Goal: Transaction & Acquisition: Purchase product/service

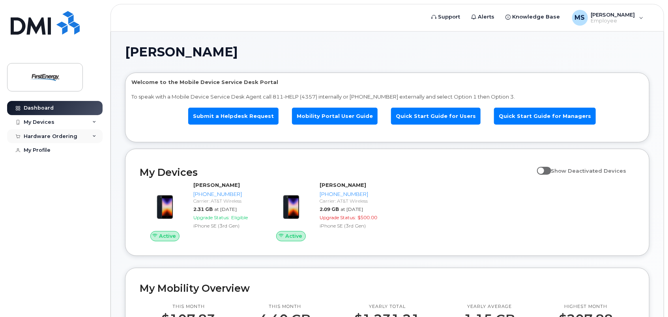
click at [47, 135] on div "Hardware Ordering" at bounding box center [51, 136] width 54 height 6
click at [39, 168] on div "New Order" at bounding box center [42, 165] width 30 height 7
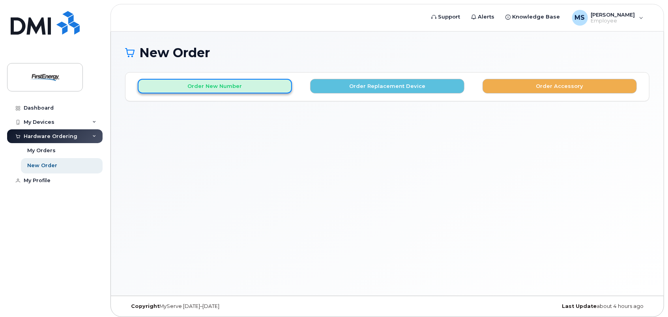
click at [180, 88] on button "Order New Number" at bounding box center [215, 86] width 154 height 15
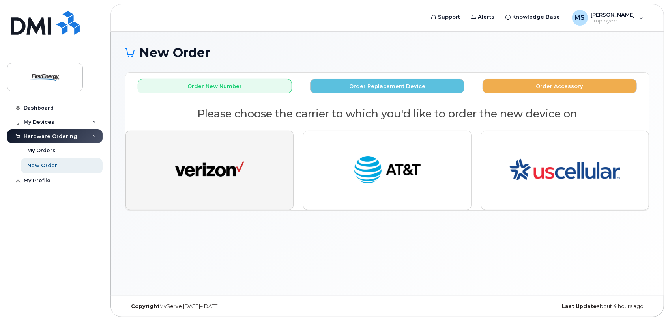
click at [234, 153] on img "button" at bounding box center [209, 171] width 69 height 36
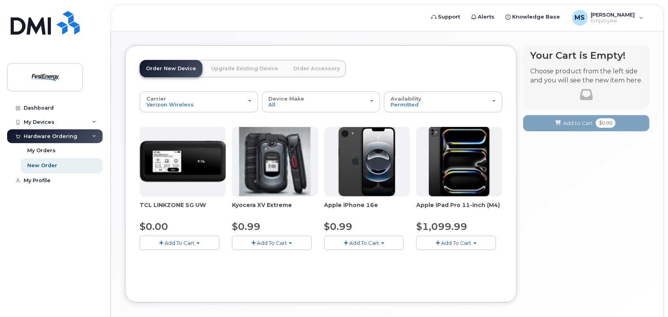
scroll to position [39, 0]
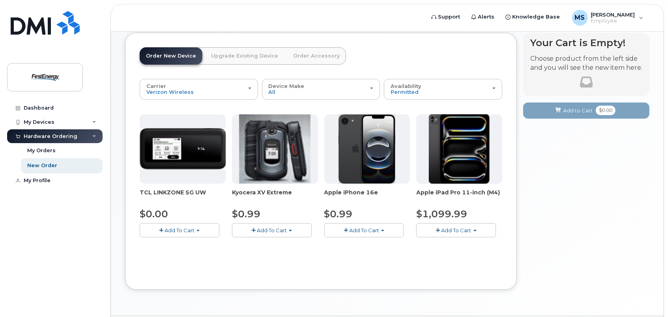
click at [361, 234] on button "Add To Cart" at bounding box center [364, 230] width 80 height 14
click at [367, 232] on span "Add To Cart" at bounding box center [364, 230] width 30 height 6
click at [380, 247] on link "$0.99 - 2 Year Activation" at bounding box center [365, 245] width 79 height 10
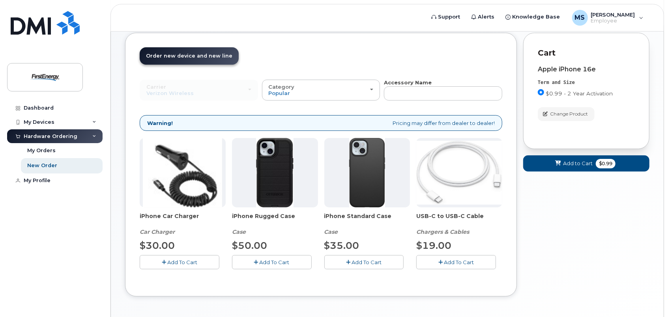
click at [347, 260] on icon "button" at bounding box center [348, 262] width 4 height 5
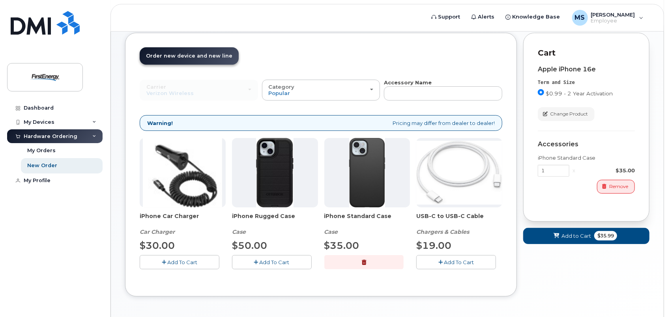
click at [441, 260] on icon "button" at bounding box center [440, 262] width 4 height 5
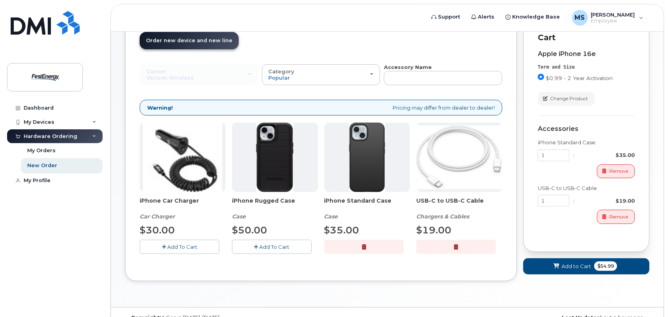
scroll to position [69, 0]
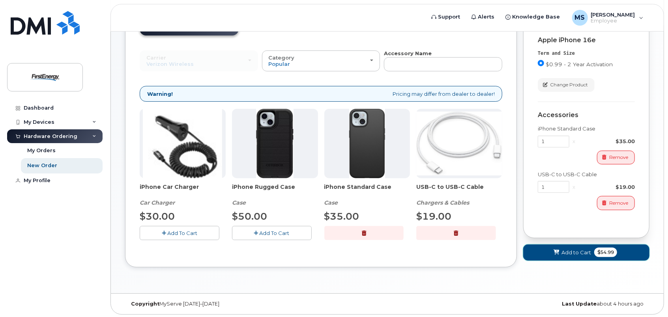
click at [554, 253] on icon at bounding box center [557, 252] width 6 height 5
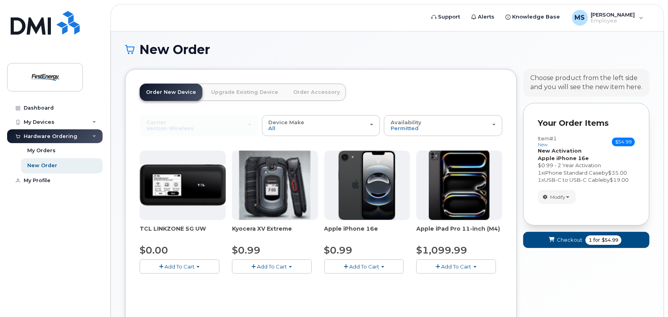
scroll to position [0, 0]
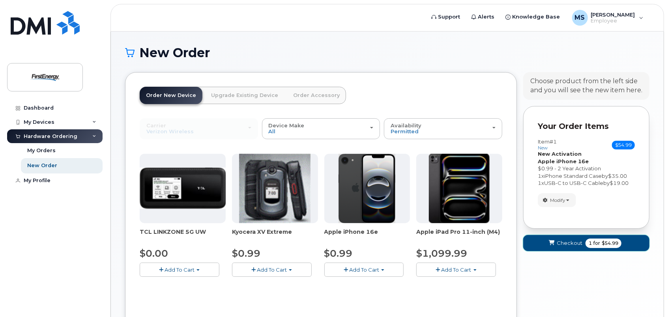
click at [571, 241] on span "Checkout" at bounding box center [570, 243] width 26 height 7
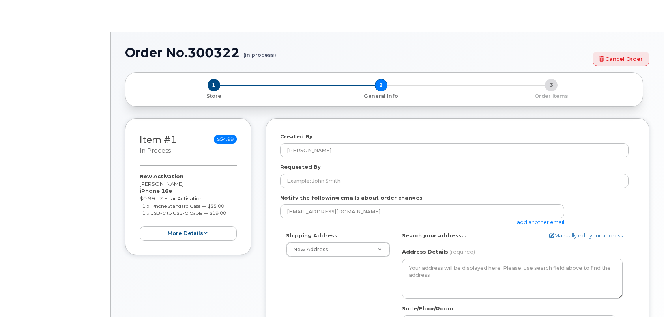
select select
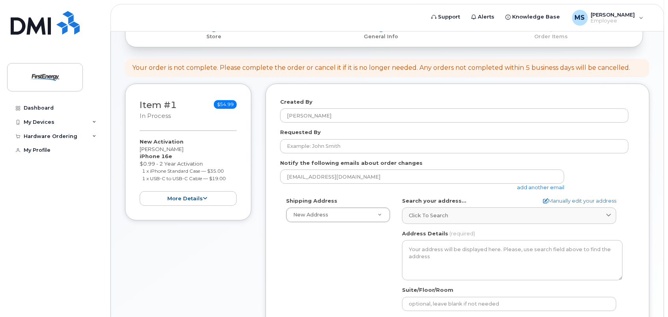
scroll to position [79, 0]
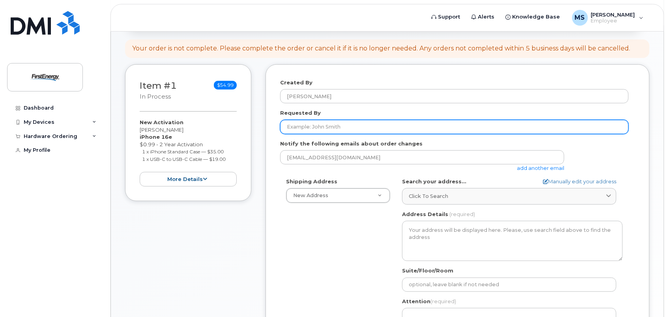
click at [309, 125] on input "Requested By" at bounding box center [454, 127] width 348 height 14
click at [320, 123] on input "Requested By" at bounding box center [454, 127] width 348 height 14
type input "Tasha Jamerson"
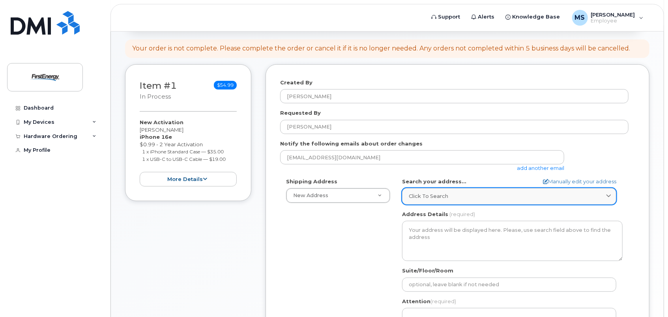
click at [612, 198] on span at bounding box center [608, 196] width 7 height 7
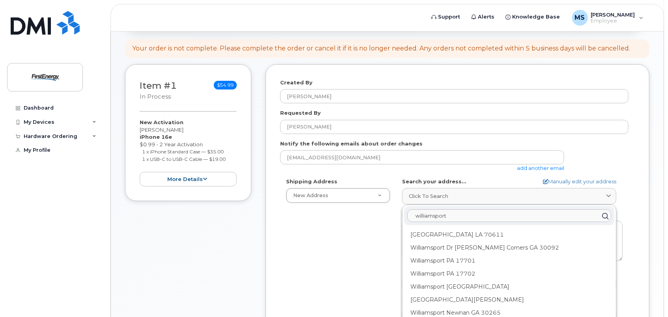
drag, startPoint x: 470, startPoint y: 212, endPoint x: 185, endPoint y: 187, distance: 286.0
click at [185, 187] on div "Item #1 in process $54.99 New Activation Stephanie A Mezzapelle iPhone 16e $0.9…" at bounding box center [387, 235] width 524 height 342
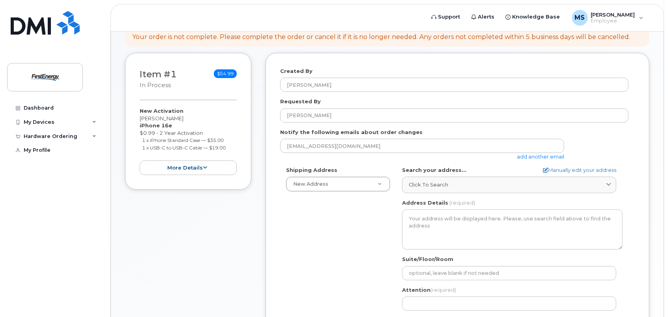
scroll to position [87, 0]
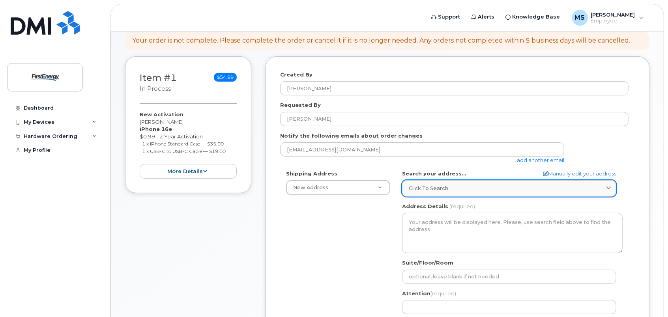
click at [470, 190] on div "Click to search" at bounding box center [509, 188] width 201 height 7
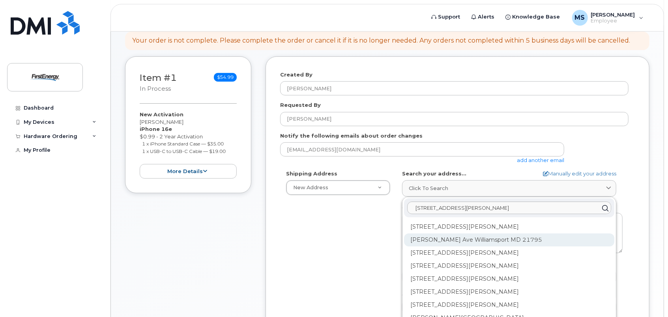
click at [465, 237] on div "Bower Ave Williamsport MD 21795" at bounding box center [509, 240] width 210 height 13
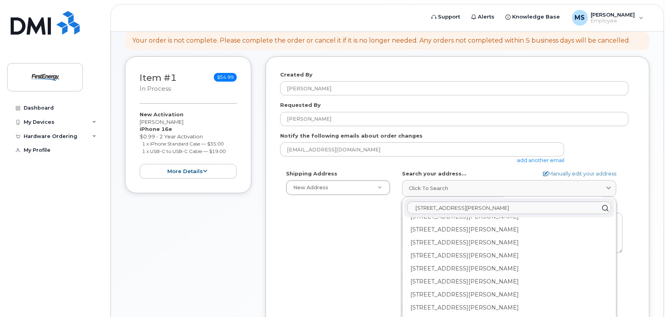
scroll to position [197, 0]
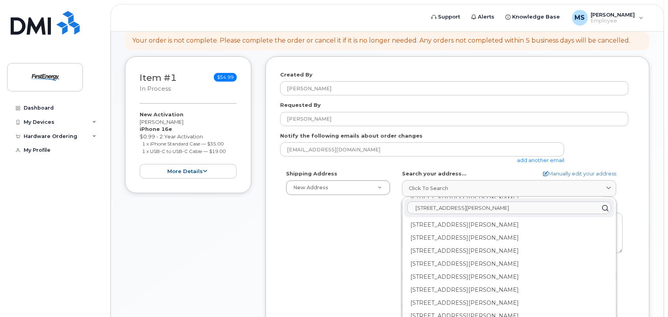
click at [420, 207] on input "1802 bower ave" at bounding box center [509, 208] width 204 height 13
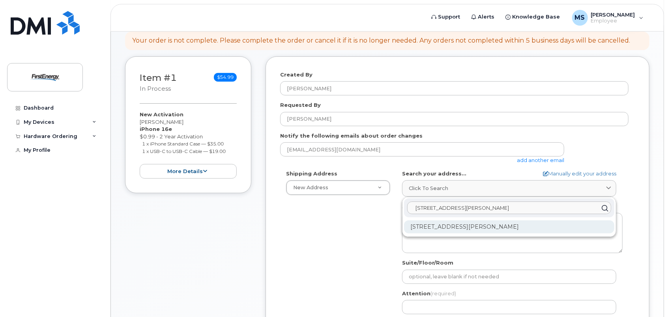
type input "10802 bower ave"
click at [481, 224] on div "10802 Bower Ave Williamsport MD 21795-3016" at bounding box center [509, 227] width 210 height 13
select select
type textarea "10802 Bower Ave WILLIAMSPORT MD 21795-3016 UNITED STATES"
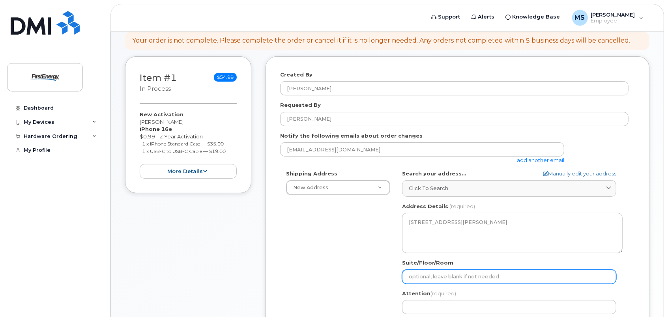
click at [522, 275] on input "Suite/Floor/Room" at bounding box center [509, 277] width 214 height 14
select select
type input "T"
select select
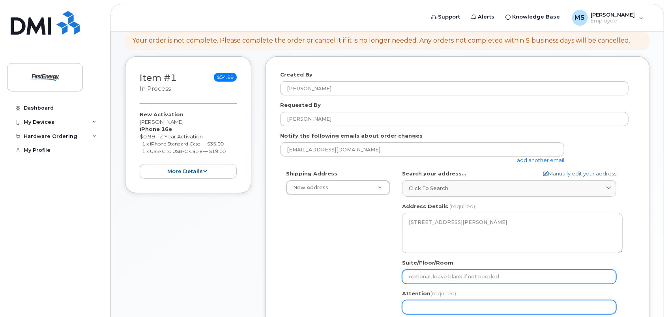
type input "T"
select select
type input "Ta"
select select
type input "Tas"
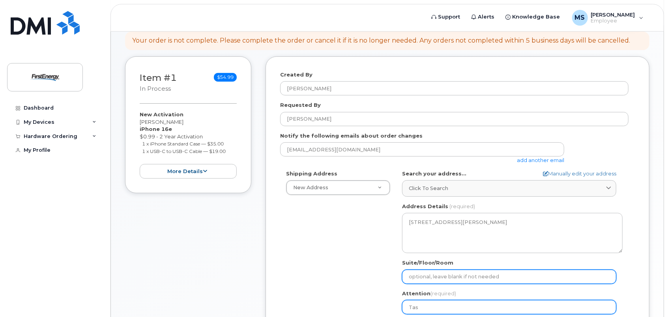
select select
type input "Tash"
select select
type input "Tasha"
select select
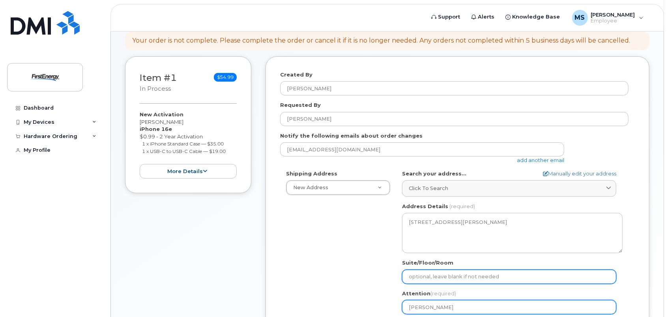
type input "Tasha J"
select select
type input "[PERSON_NAME] [PERSON_NAME]"
select select
type input "[PERSON_NAME] Jam"
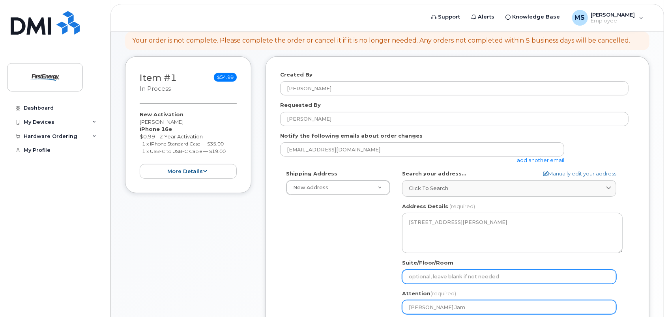
select select
type input "[PERSON_NAME] [PERSON_NAME]"
select select
type input "[PERSON_NAME]"
select select
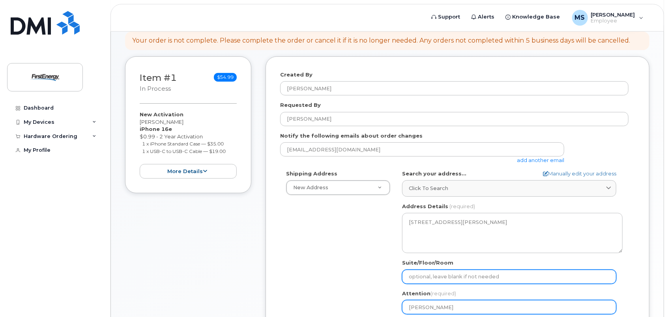
type input "[PERSON_NAME] Jamers"
select select
type input "[PERSON_NAME]"
select select
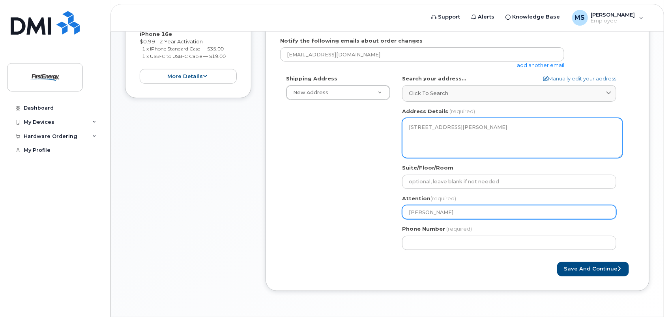
scroll to position [205, 0]
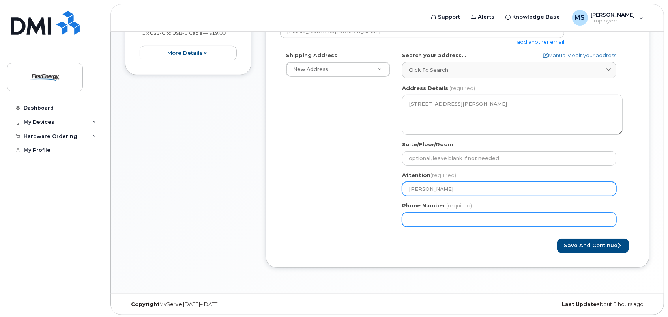
type input "[PERSON_NAME]"
click at [505, 219] on input "Phone Number" at bounding box center [509, 220] width 214 height 14
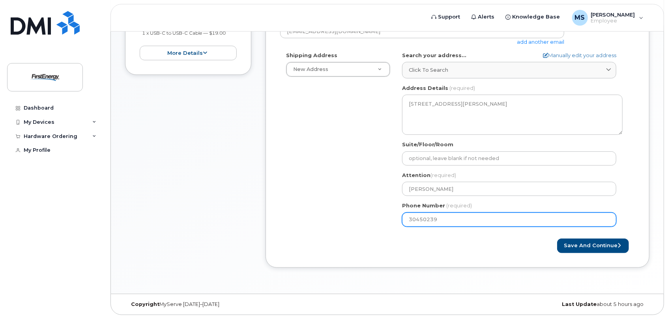
type input "304502390"
select select
type input "3045023908"
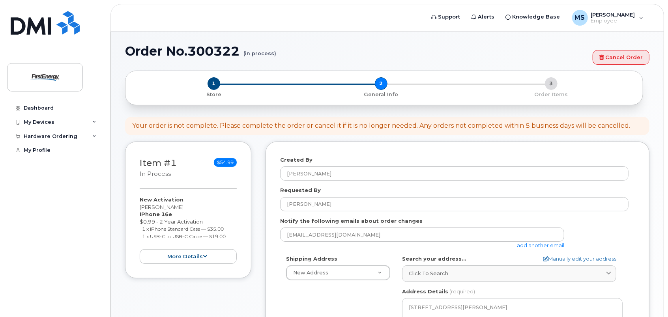
scroll to position [0, 0]
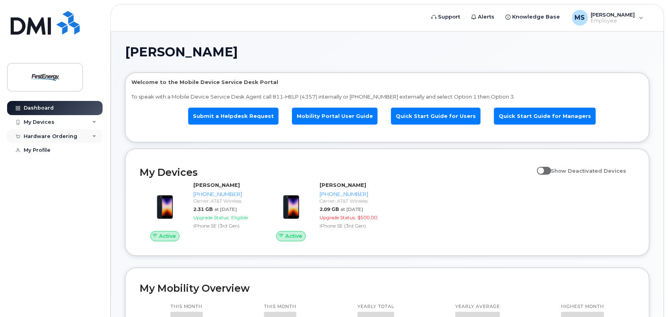
click at [66, 137] on div "Hardware Ordering" at bounding box center [51, 136] width 54 height 6
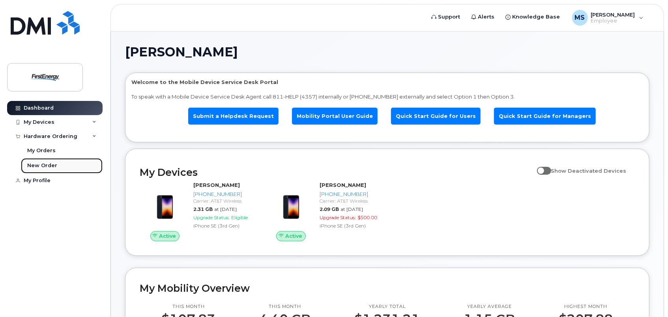
click at [44, 166] on div "New Order" at bounding box center [42, 165] width 30 height 7
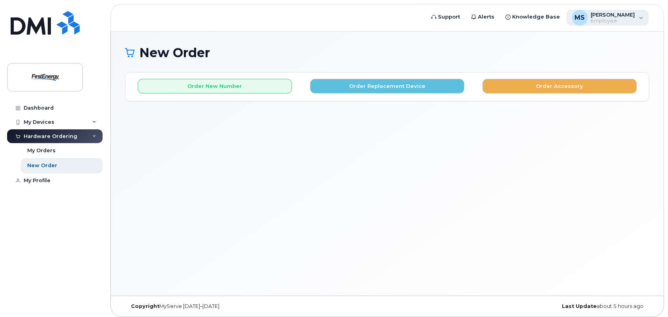
click at [643, 19] on div "[PERSON_NAME] A Employee" at bounding box center [608, 18] width 82 height 16
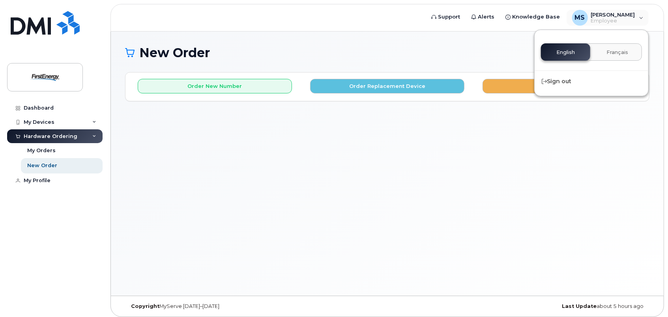
click at [481, 67] on div "New Order" at bounding box center [387, 59] width 524 height 26
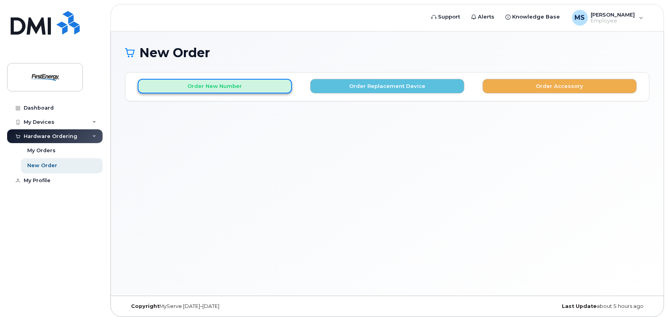
click at [206, 90] on button "Order New Number" at bounding box center [215, 86] width 154 height 15
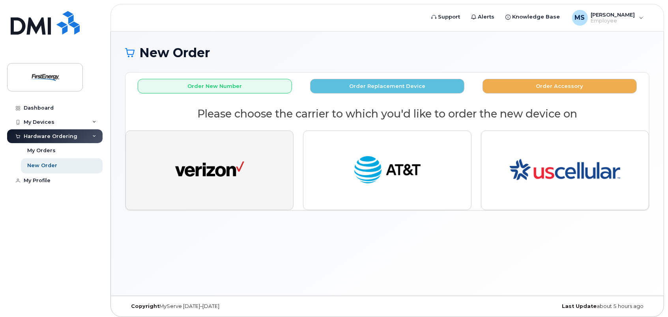
click at [218, 166] on img "button" at bounding box center [209, 171] width 69 height 36
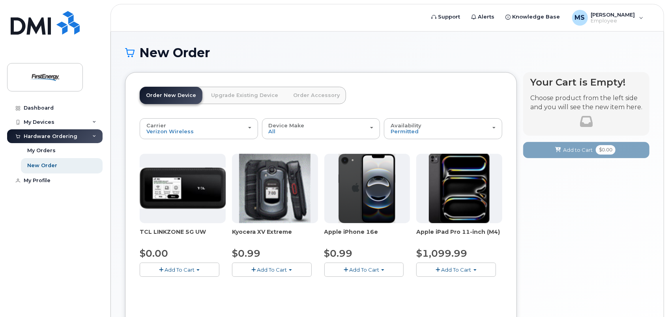
click at [376, 203] on img at bounding box center [367, 188] width 57 height 69
click at [383, 271] on button "Add To Cart" at bounding box center [364, 270] width 80 height 14
click at [378, 283] on link "$0.99 - 2 Year Activation" at bounding box center [365, 285] width 79 height 10
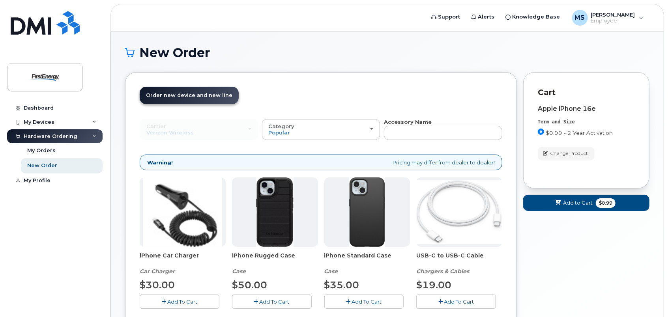
click at [368, 300] on span "Add To Cart" at bounding box center [367, 302] width 30 height 6
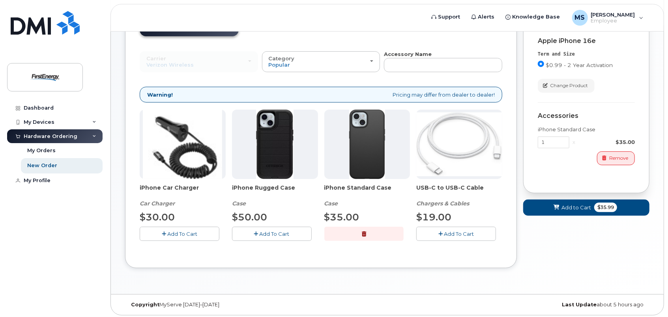
scroll to position [69, 0]
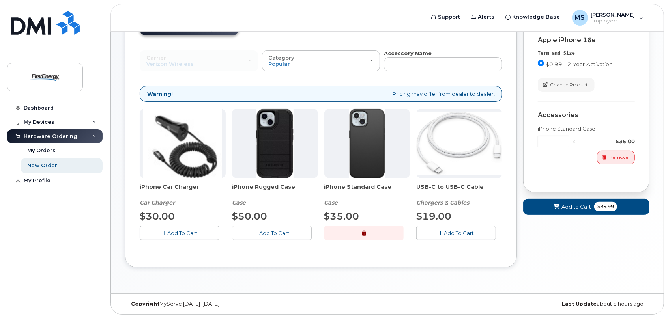
click at [380, 235] on button "button" at bounding box center [364, 233] width 80 height 14
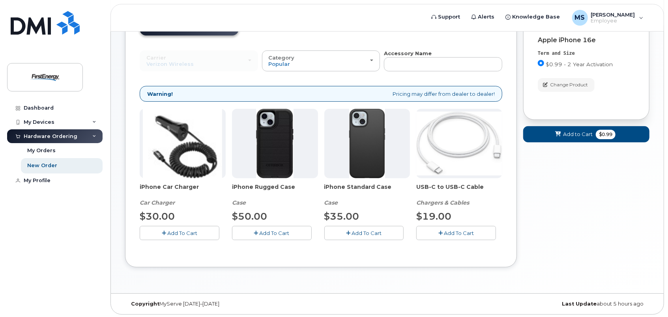
click at [380, 235] on span "Add To Cart" at bounding box center [367, 233] width 30 height 6
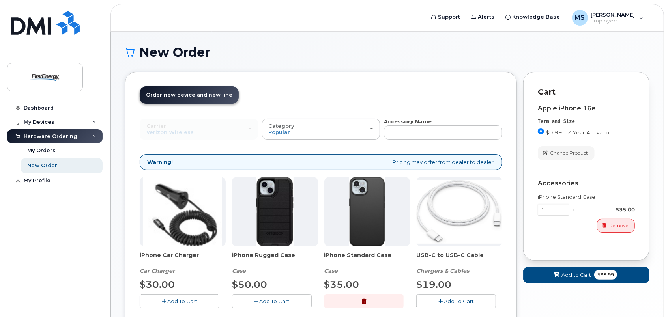
scroll to position [0, 0]
click at [470, 300] on span "Add To Cart" at bounding box center [459, 302] width 30 height 6
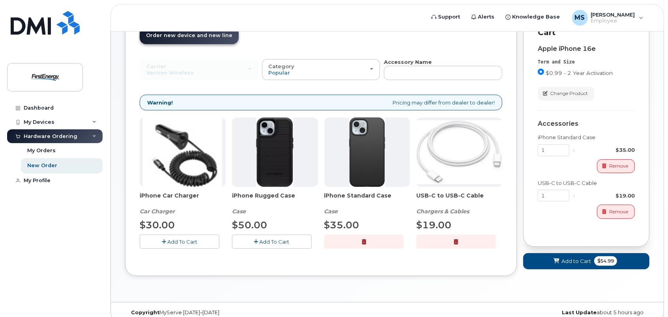
scroll to position [69, 0]
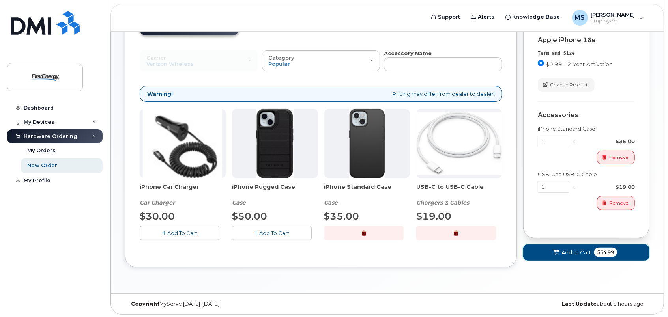
click at [598, 254] on span "$54.99" at bounding box center [605, 252] width 23 height 9
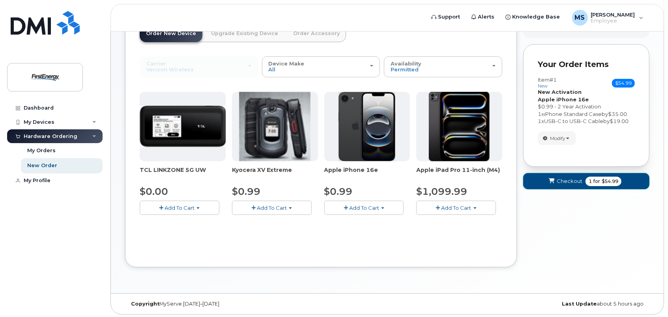
click at [605, 178] on span "$54.99" at bounding box center [610, 181] width 17 height 7
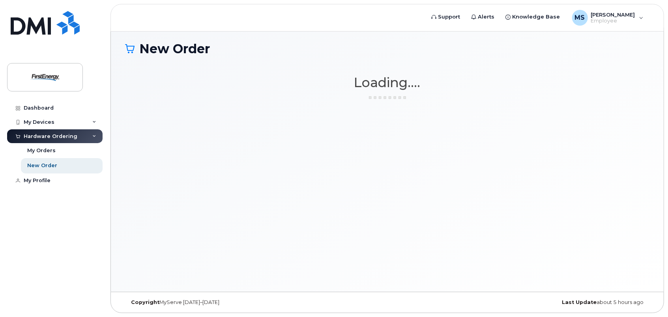
scroll to position [4, 0]
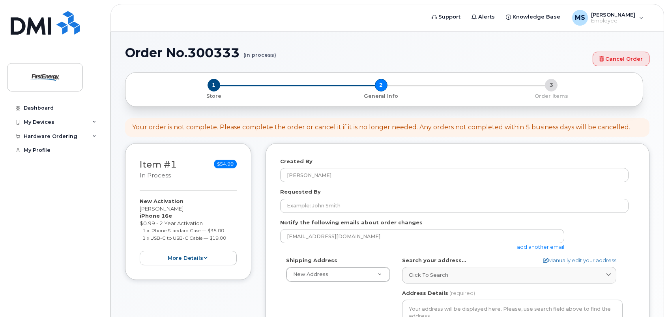
select select
click at [208, 254] on button "more details" at bounding box center [188, 258] width 97 height 15
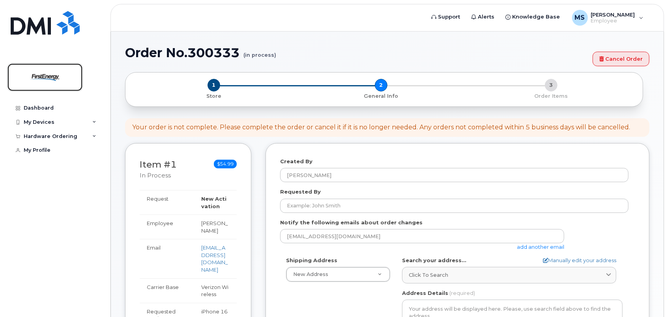
click at [56, 73] on img at bounding box center [45, 77] width 61 height 23
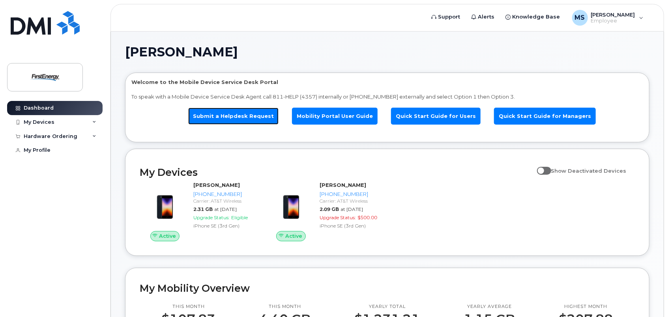
click at [245, 114] on link "Submit a Helpdesk Request" at bounding box center [233, 116] width 90 height 17
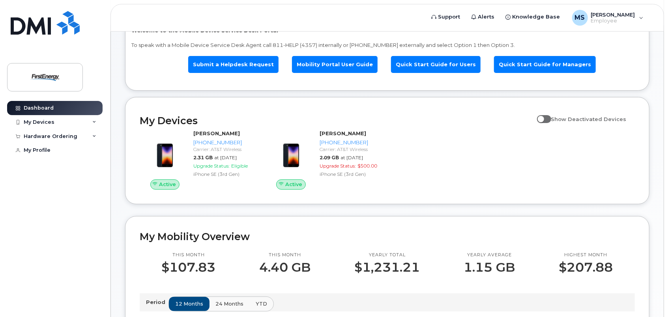
scroll to position [39, 0]
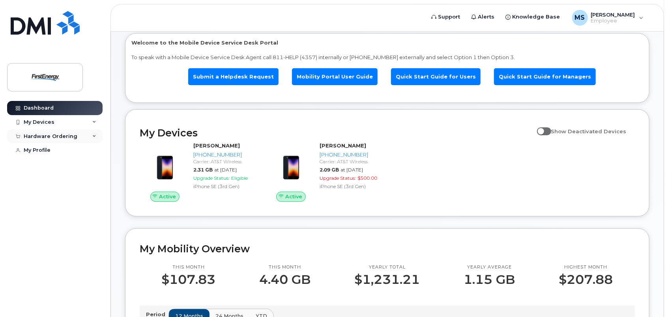
click at [96, 136] on div "Hardware Ordering" at bounding box center [55, 136] width 96 height 14
click at [42, 167] on div "New Order" at bounding box center [42, 165] width 30 height 7
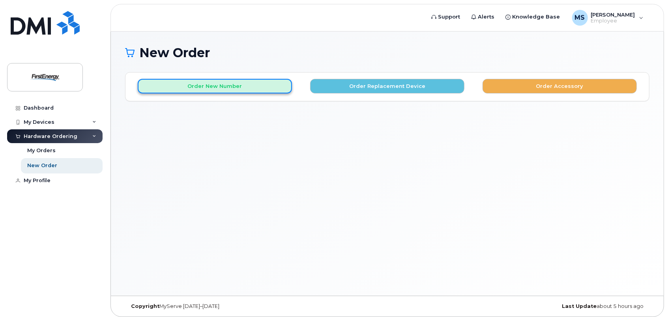
click at [188, 86] on button "Order New Number" at bounding box center [215, 86] width 154 height 15
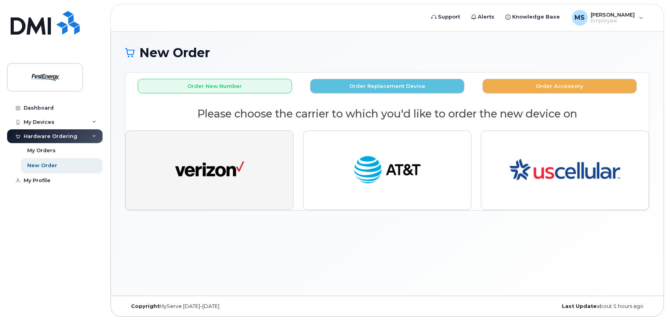
click at [216, 162] on img "button" at bounding box center [209, 171] width 69 height 36
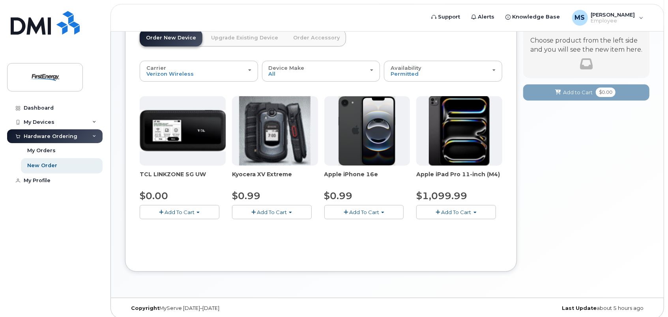
scroll to position [62, 0]
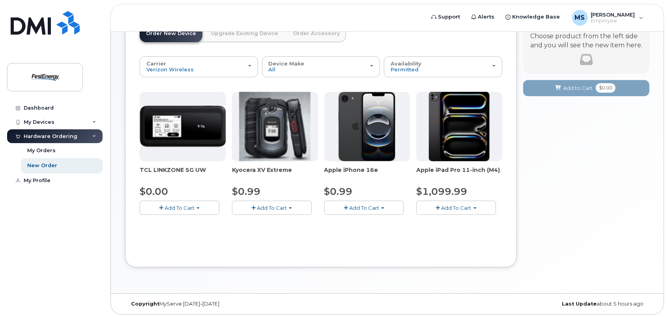
click at [374, 207] on span "Add To Cart" at bounding box center [364, 208] width 30 height 6
click at [373, 221] on link "$0.99 - 2 Year Activation" at bounding box center [365, 223] width 79 height 10
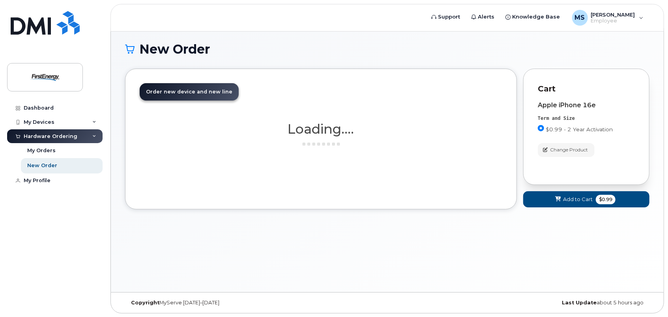
scroll to position [45, 0]
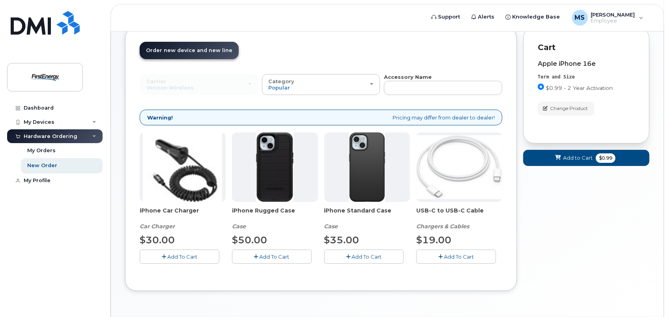
click at [384, 254] on button "Add To Cart" at bounding box center [364, 257] width 80 height 14
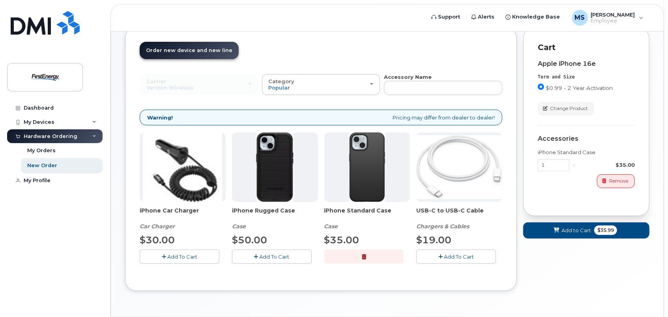
click at [459, 251] on button "Add To Cart" at bounding box center [456, 257] width 80 height 14
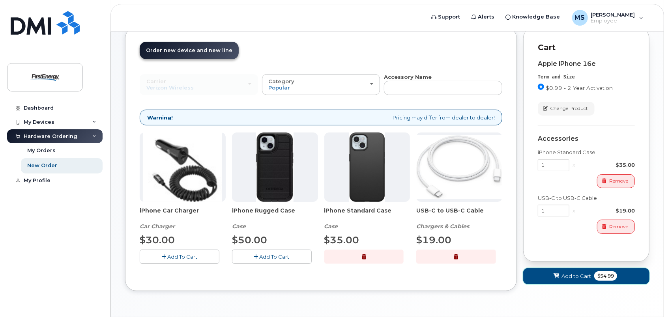
click at [576, 270] on button "Add to Cart $54.99" at bounding box center [586, 276] width 126 height 16
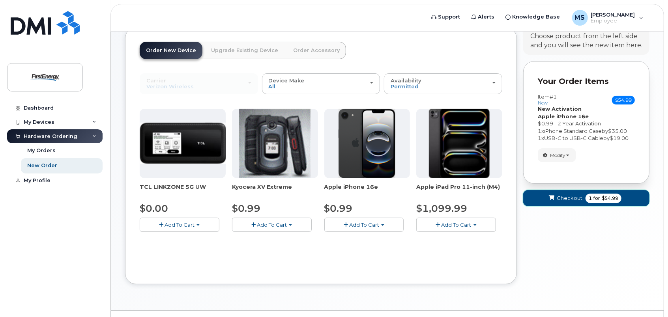
click at [602, 196] on span "$54.99" at bounding box center [610, 198] width 17 height 7
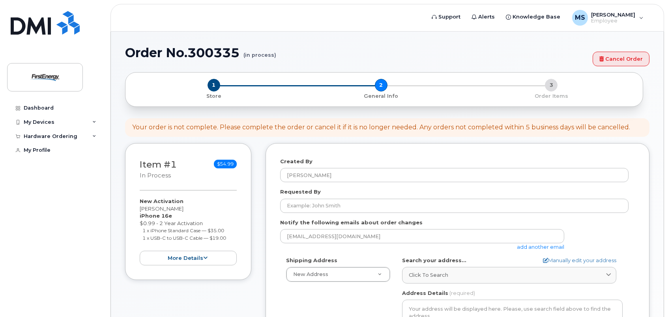
select select
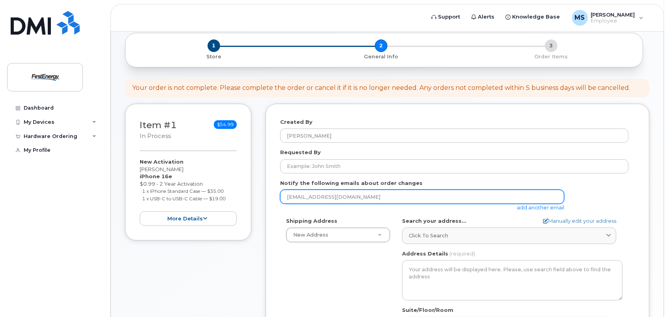
scroll to position [39, 0]
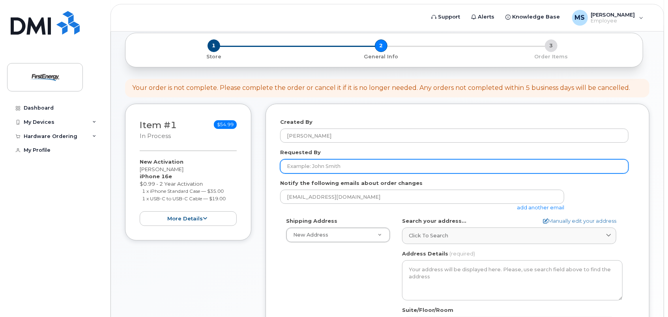
click at [326, 167] on input "Requested By" at bounding box center [454, 166] width 348 height 14
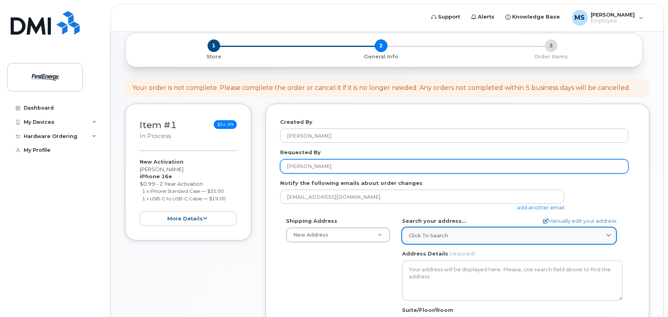
type input "[PERSON_NAME]"
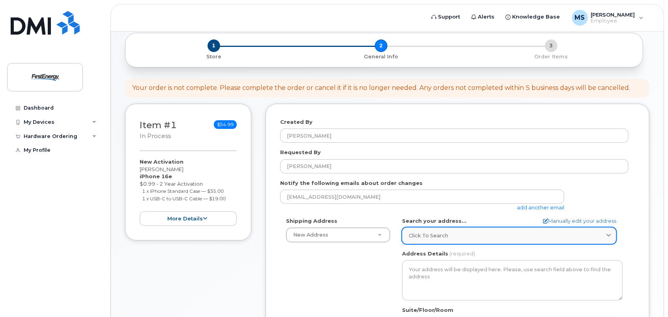
click at [454, 234] on div "Click to search" at bounding box center [509, 235] width 201 height 7
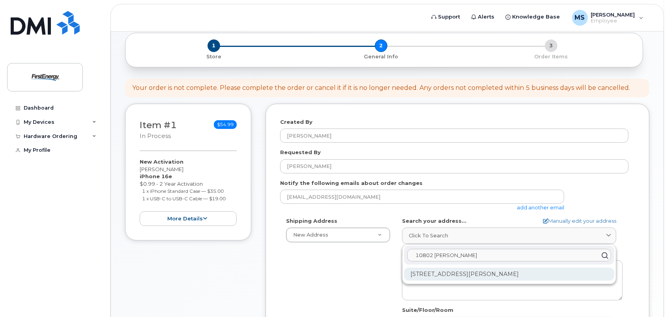
type input "10802 [PERSON_NAME]"
click at [464, 269] on div "[STREET_ADDRESS][PERSON_NAME]" at bounding box center [509, 274] width 210 height 13
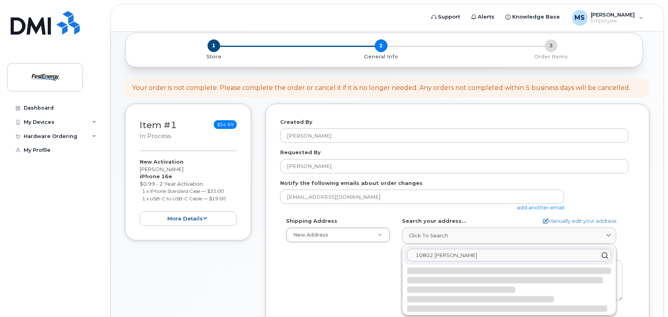
select select
type textarea "10802 Bower Ave WILLIAMSPORT MD 21795-3016 UNITED STATES"
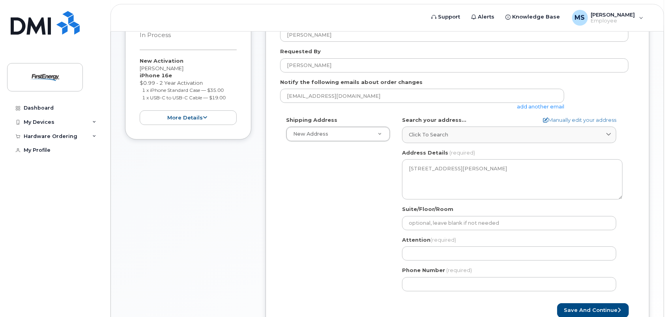
scroll to position [158, 0]
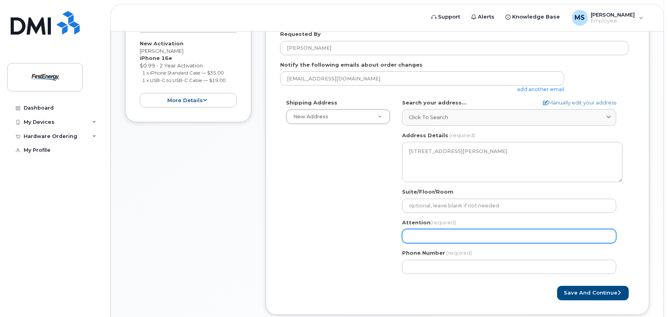
click at [464, 239] on input "Attention (required)" at bounding box center [509, 236] width 214 height 14
select select
type input "T"
select select
type input "Ta"
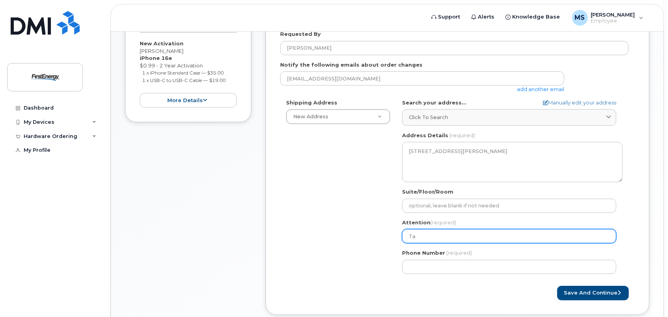
select select
type input "Tas"
select select
type input "Tash"
select select
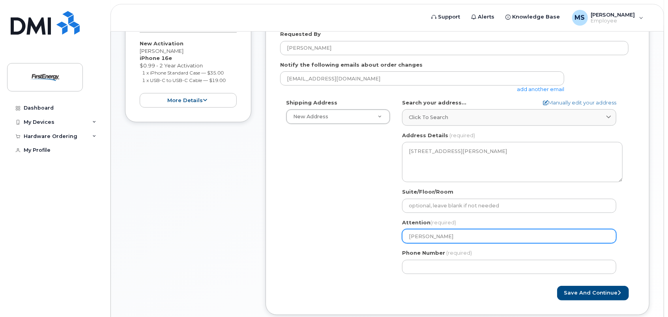
type input "[PERSON_NAME]"
select select
type input "[PERSON_NAME]"
select select
type input "[PERSON_NAME] [PERSON_NAME]"
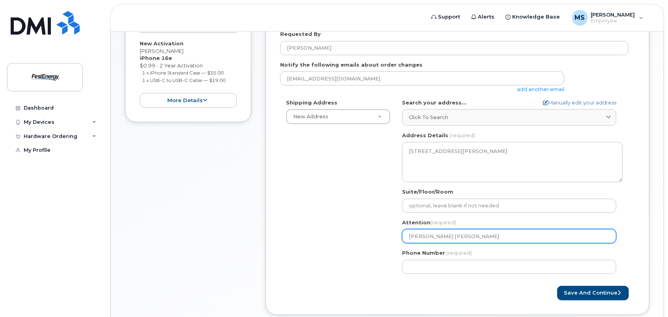
select select
type input "[PERSON_NAME] Jam"
select select
type input "[PERSON_NAME] [PERSON_NAME]"
select select
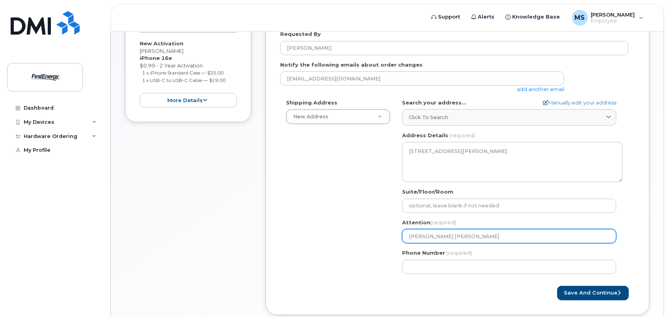
type input "Tasha Jamer"
select select
type input "Tasha Jamers"
select select
type input "Tasha Jamerso"
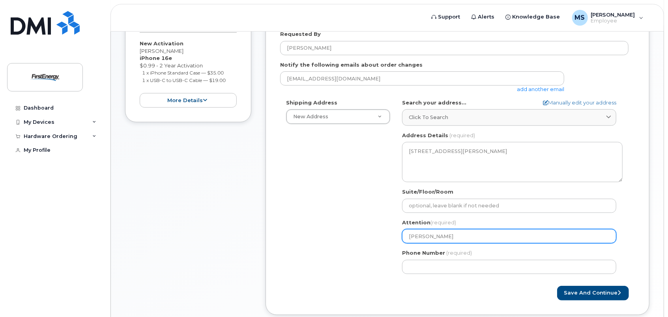
select select
type input "[PERSON_NAME]"
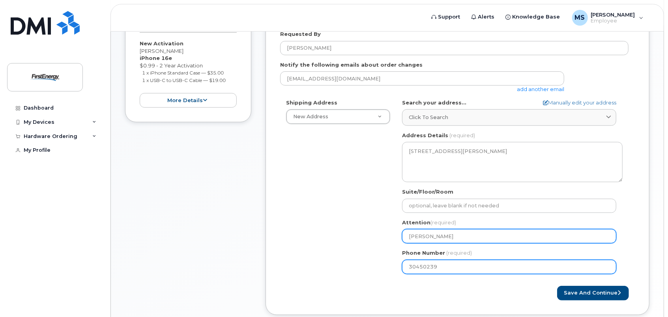
type input "304502390"
select select
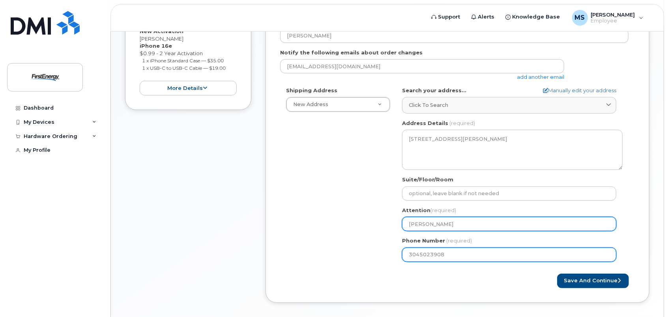
scroll to position [205, 0]
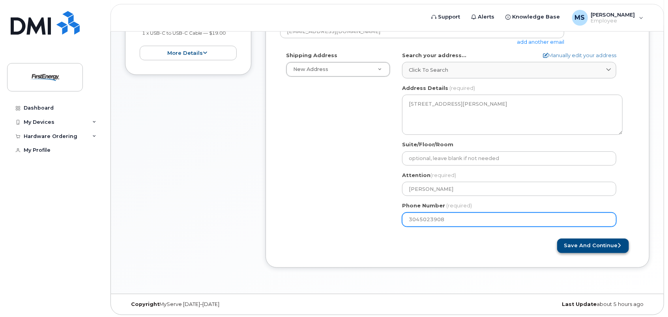
type input "3045023908"
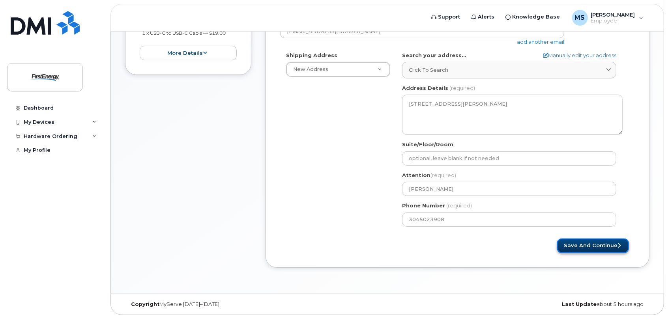
click at [594, 249] on button "Save and Continue" at bounding box center [593, 246] width 72 height 15
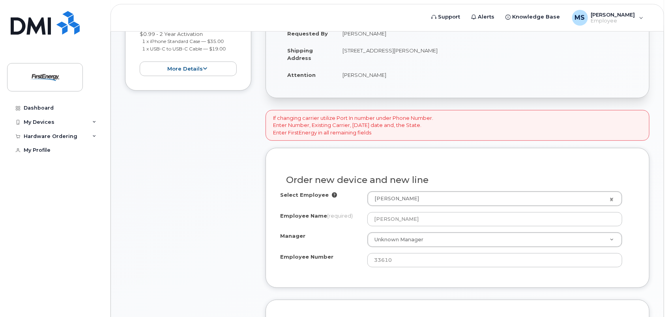
scroll to position [197, 0]
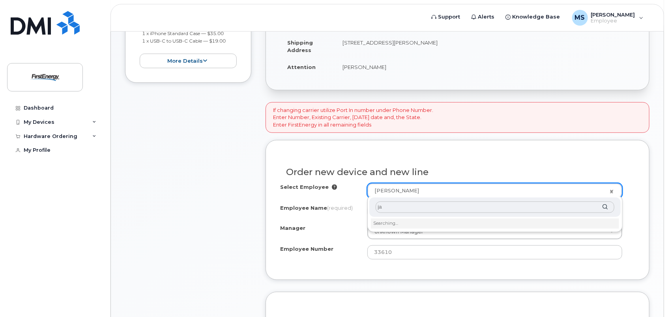
type input "j"
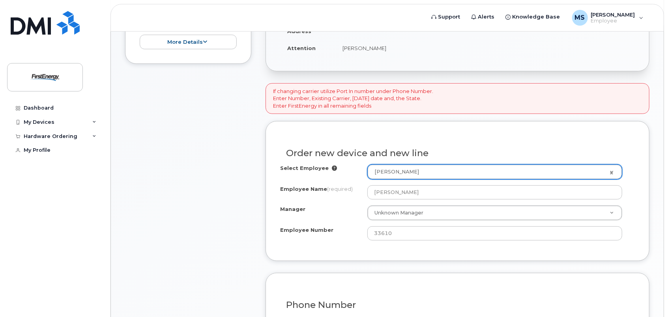
scroll to position [237, 0]
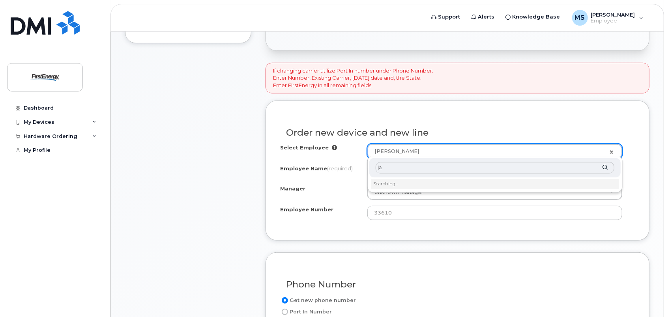
type input "j"
drag, startPoint x: 343, startPoint y: 162, endPoint x: 206, endPoint y: 151, distance: 137.0
click at [206, 151] on body "Support Alerts Knowledge Base [PERSON_NAME] A Employee English Français Sign ou…" at bounding box center [334, 189] width 668 height 852
type input "1022349"
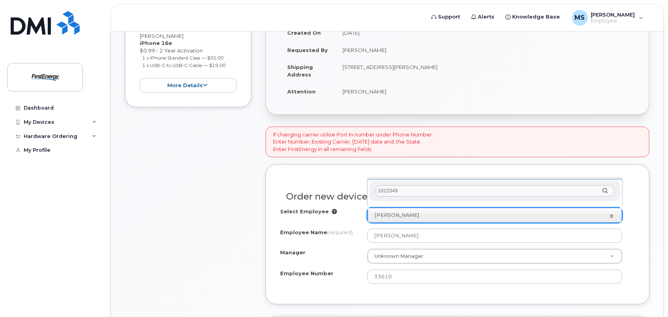
scroll to position [215, 0]
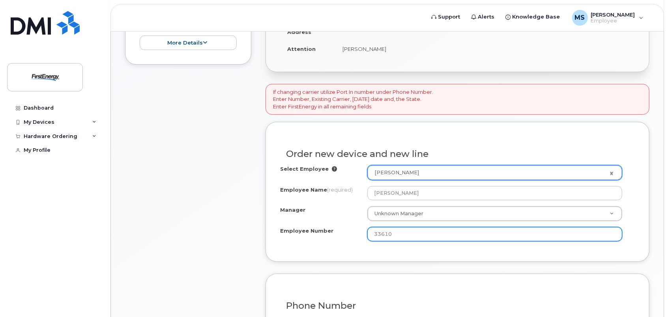
drag, startPoint x: 443, startPoint y: 232, endPoint x: 31, endPoint y: 189, distance: 413.9
click at [110, 189] on div "Support Alerts Knowledge Base MS Mezzapelle, Stephanie A Employee English Franç…" at bounding box center [387, 214] width 554 height 796
type input "1022349"
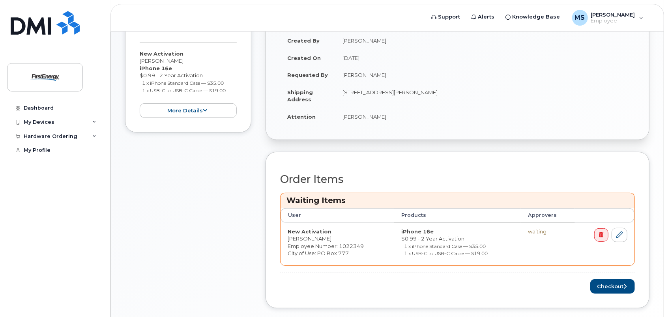
scroll to position [142, 0]
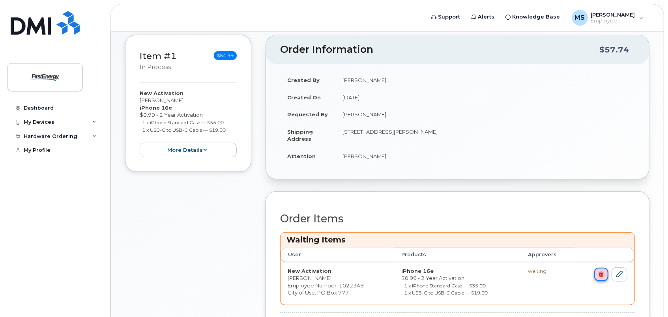
click at [606, 274] on link at bounding box center [601, 274] width 14 height 13
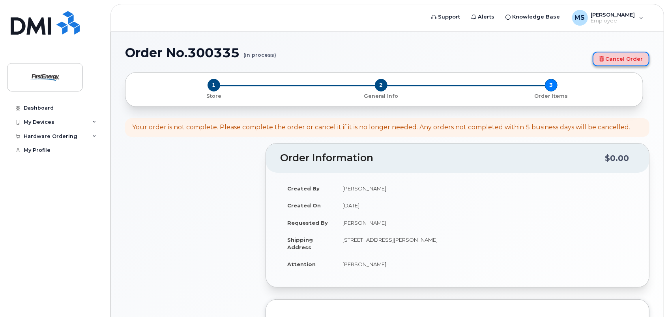
click at [610, 60] on link "Cancel Order" at bounding box center [621, 59] width 57 height 15
